Goal: Information Seeking & Learning: Learn about a topic

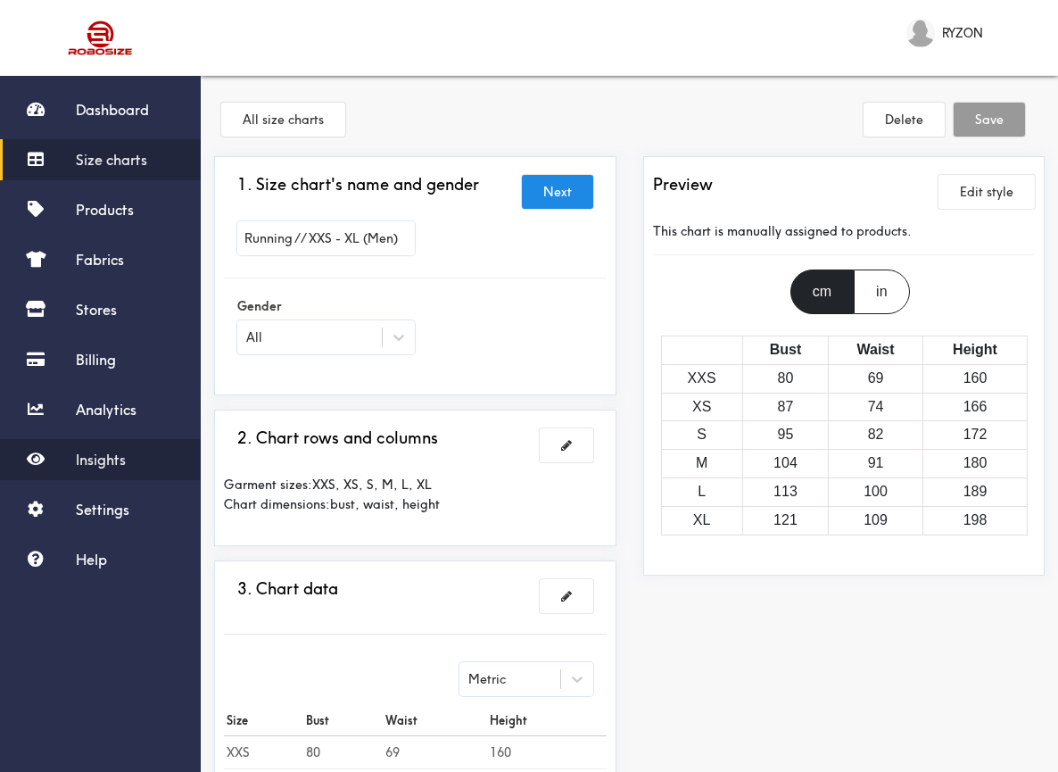
click at [123, 466] on span "Insights" at bounding box center [101, 459] width 50 height 18
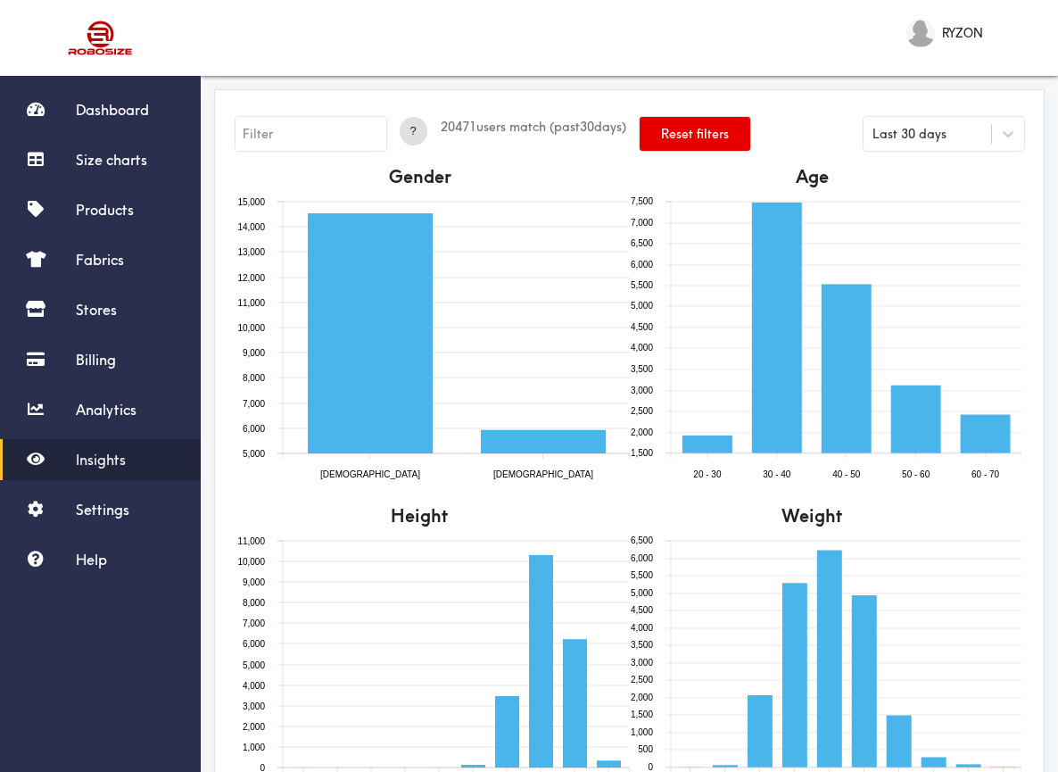
click at [361, 142] on input "text" at bounding box center [310, 134] width 151 height 34
type input "gender=[DEMOGRAPHIC_DATA]"
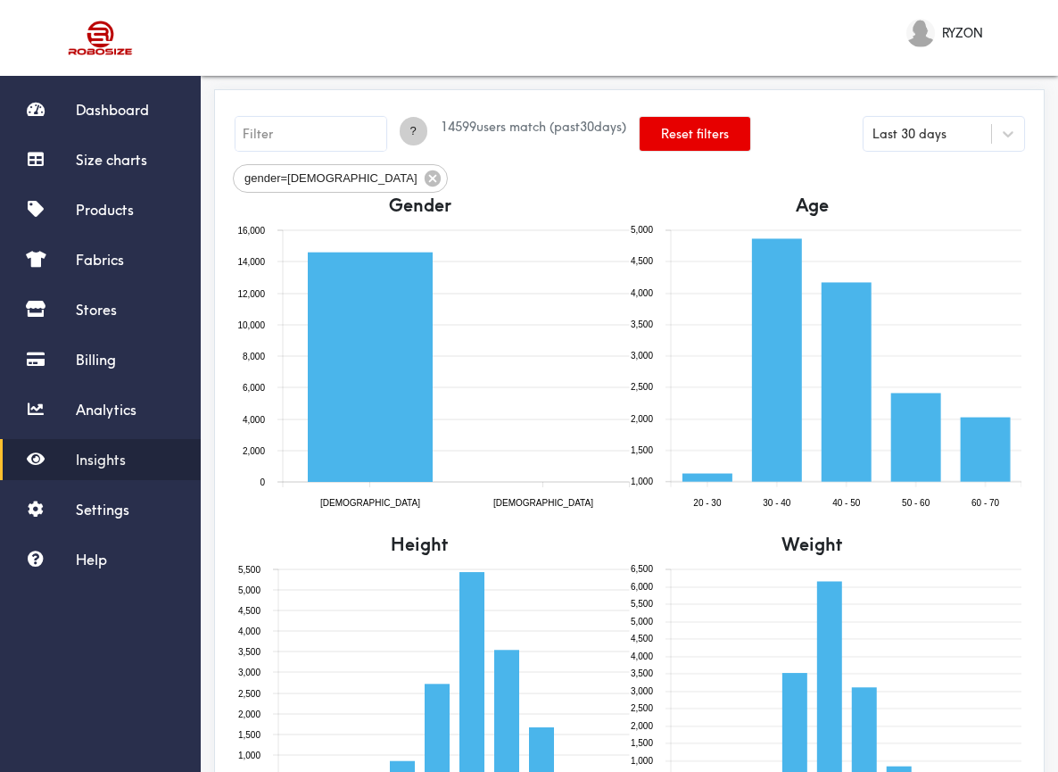
click at [422, 136] on span "?" at bounding box center [414, 131] width 28 height 18
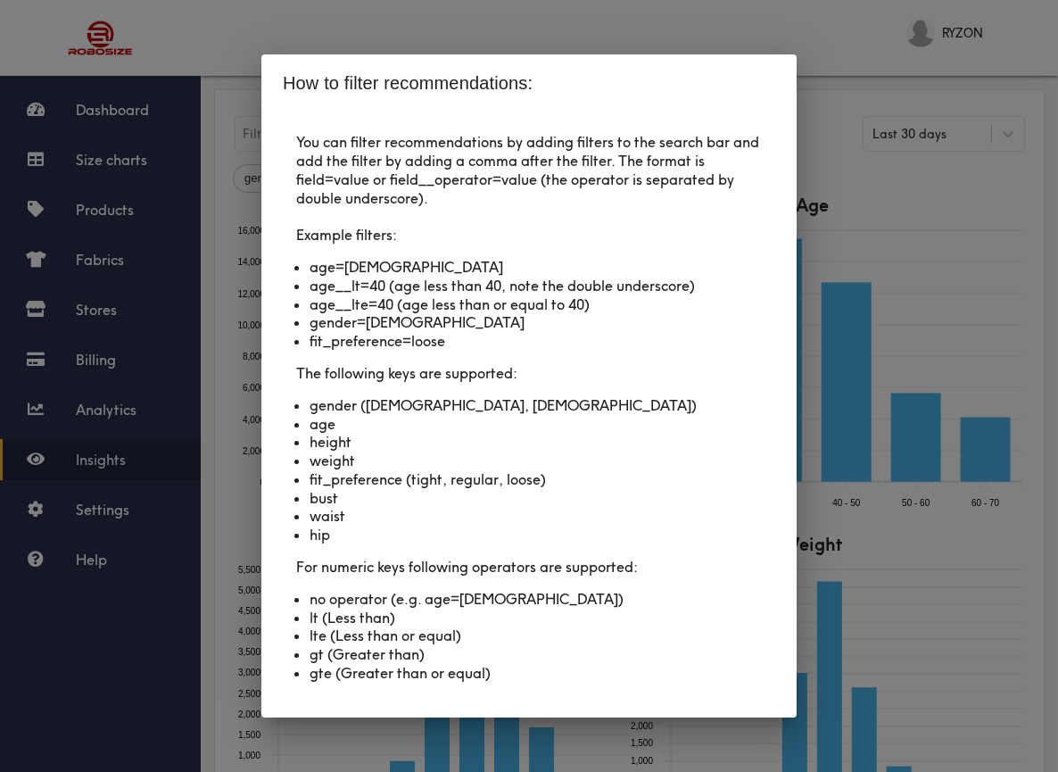
click at [485, 36] on div "How to filter recommendations: You can filter recommendations by adding filters…" at bounding box center [529, 386] width 1058 height 772
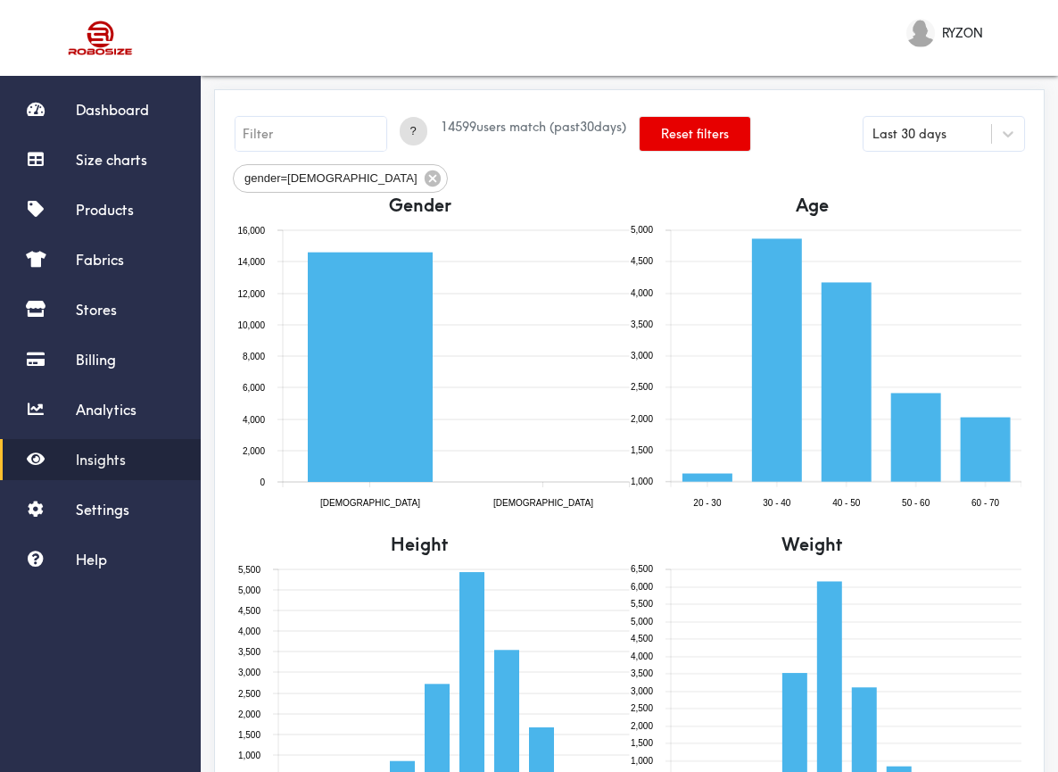
click at [329, 124] on input "text" at bounding box center [310, 134] width 151 height 34
click at [342, 125] on input "bust__gte" at bounding box center [310, 134] width 151 height 34
click at [346, 133] on input "bust__gt=" at bounding box center [310, 134] width 151 height 34
type input "bust__gt=116"
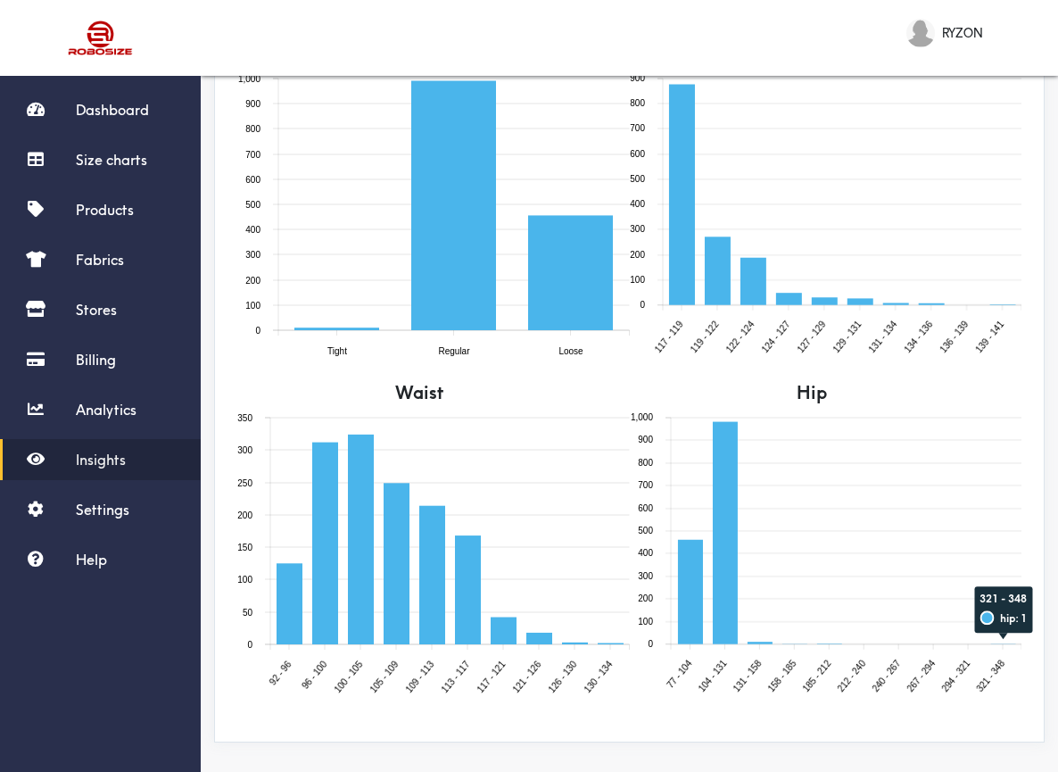
scroll to position [837, 0]
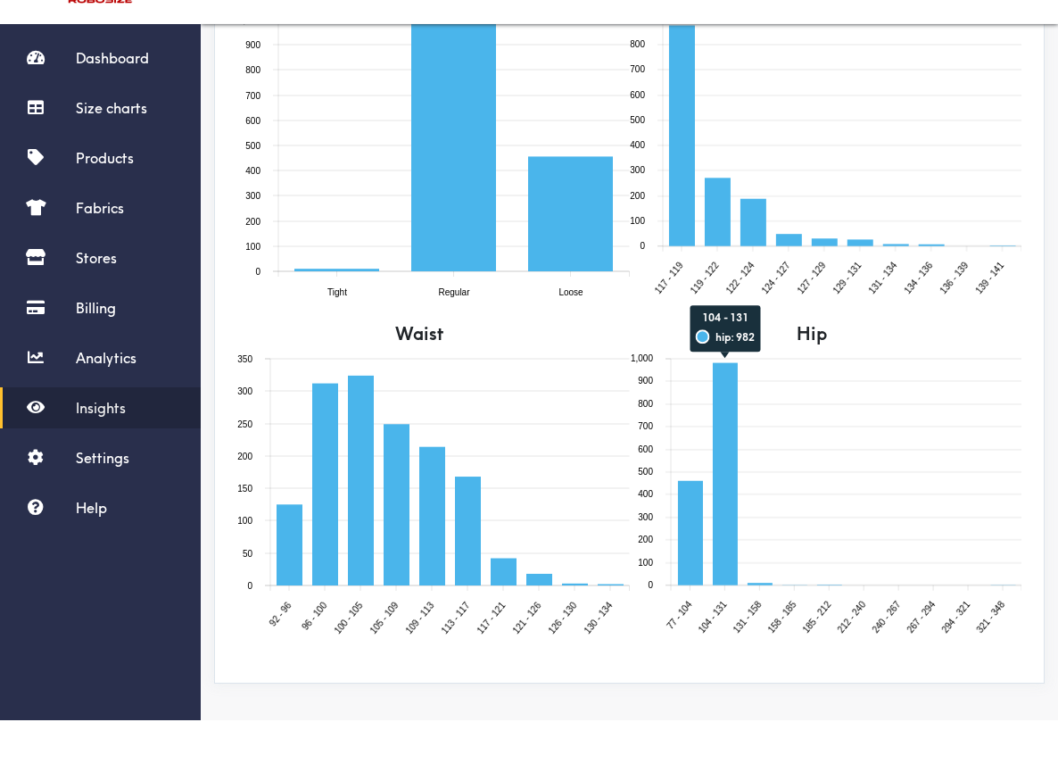
type input "4"
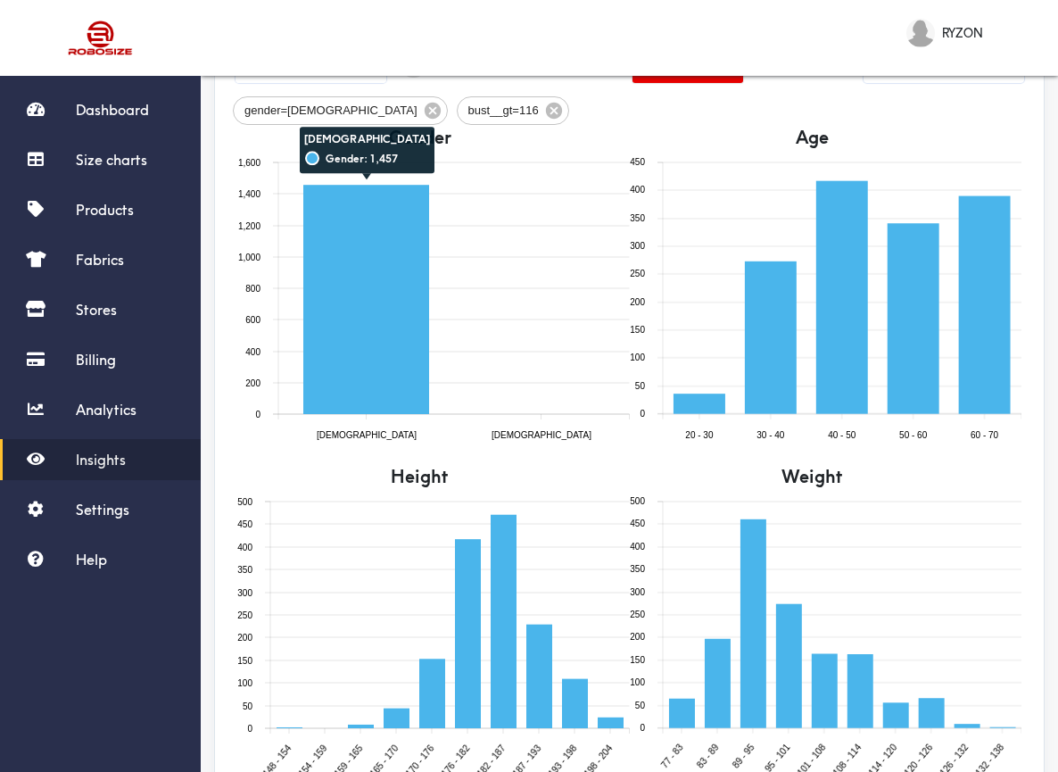
scroll to position [72, 0]
